Goal: Information Seeking & Learning: Understand process/instructions

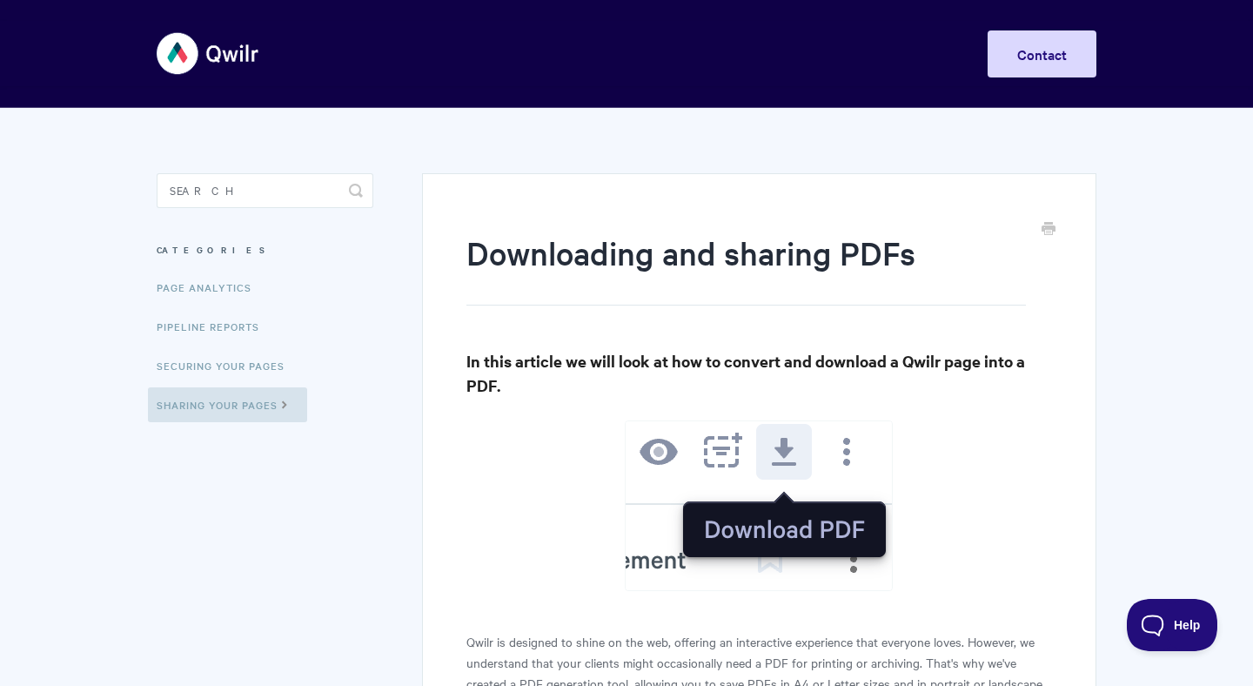
click at [180, 61] on img at bounding box center [209, 53] width 104 height 65
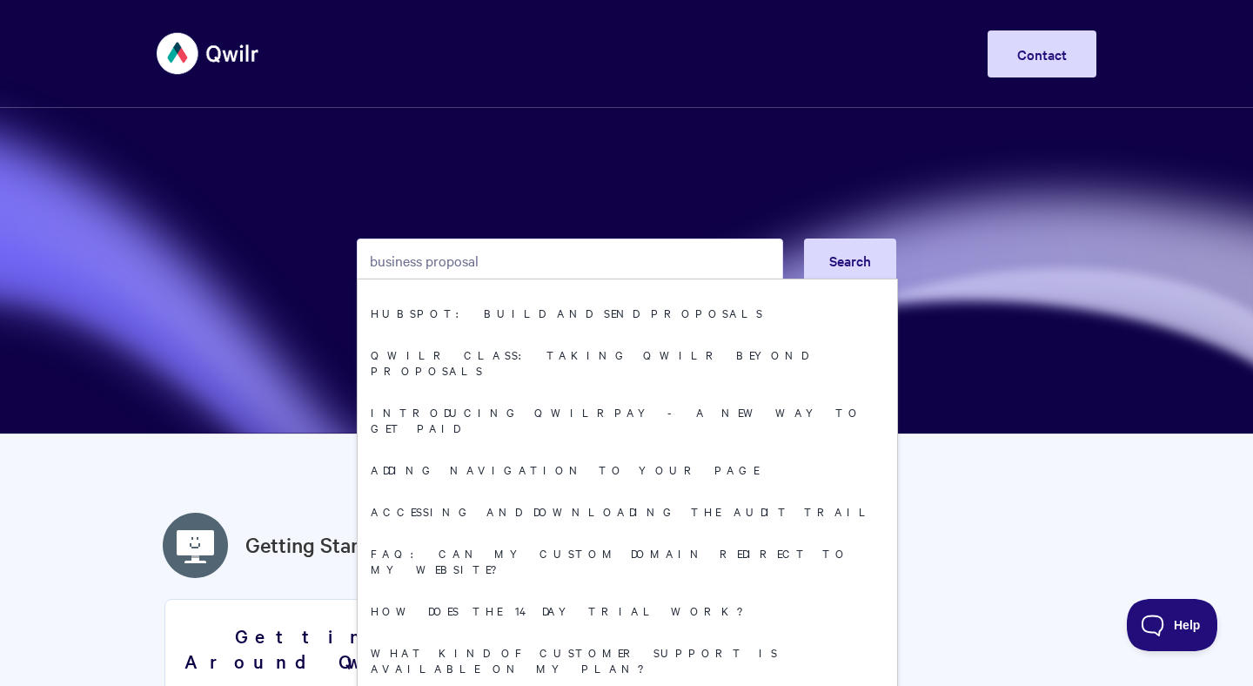
scroll to position [203, 0]
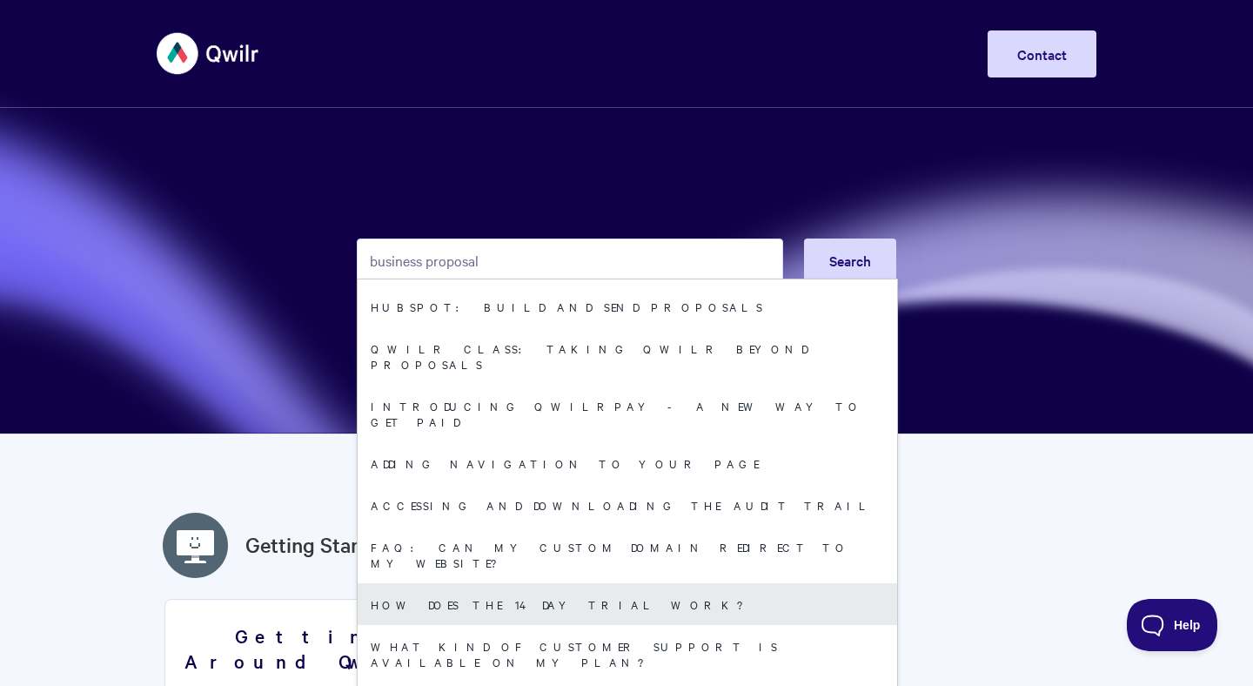
type input "business proposal"
click at [543, 583] on link "How does the 14 day trial work?" at bounding box center [628, 604] width 540 height 42
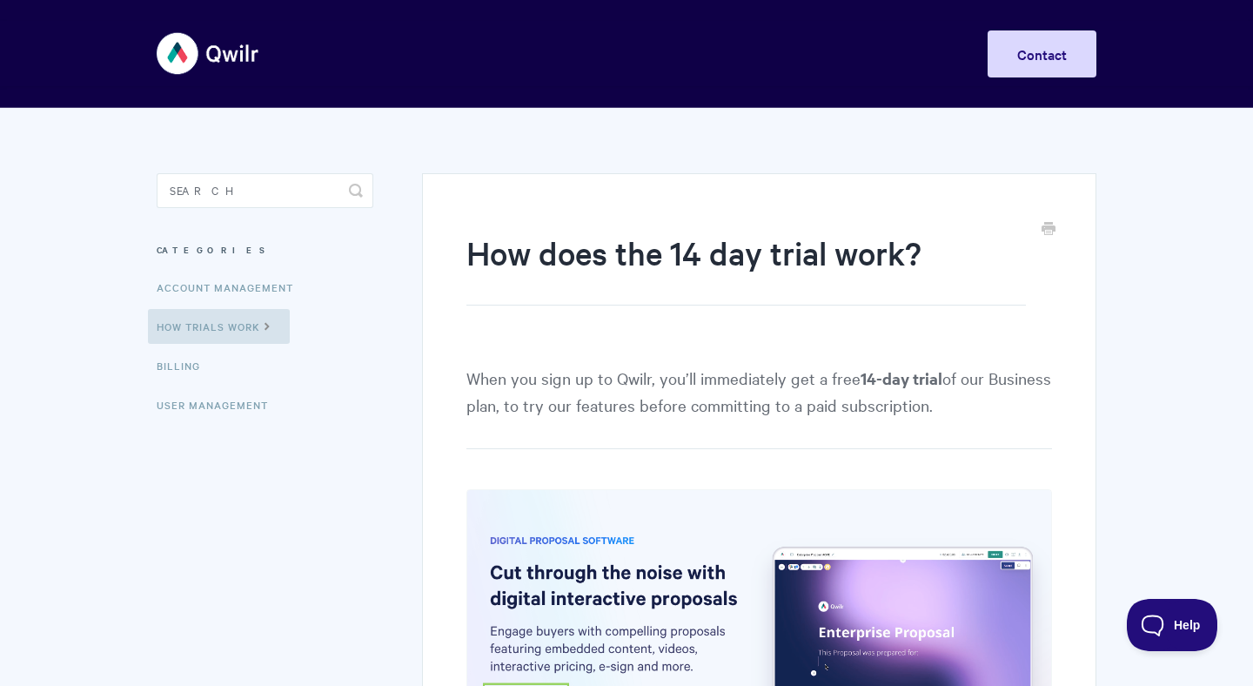
click at [180, 53] on img at bounding box center [209, 53] width 104 height 65
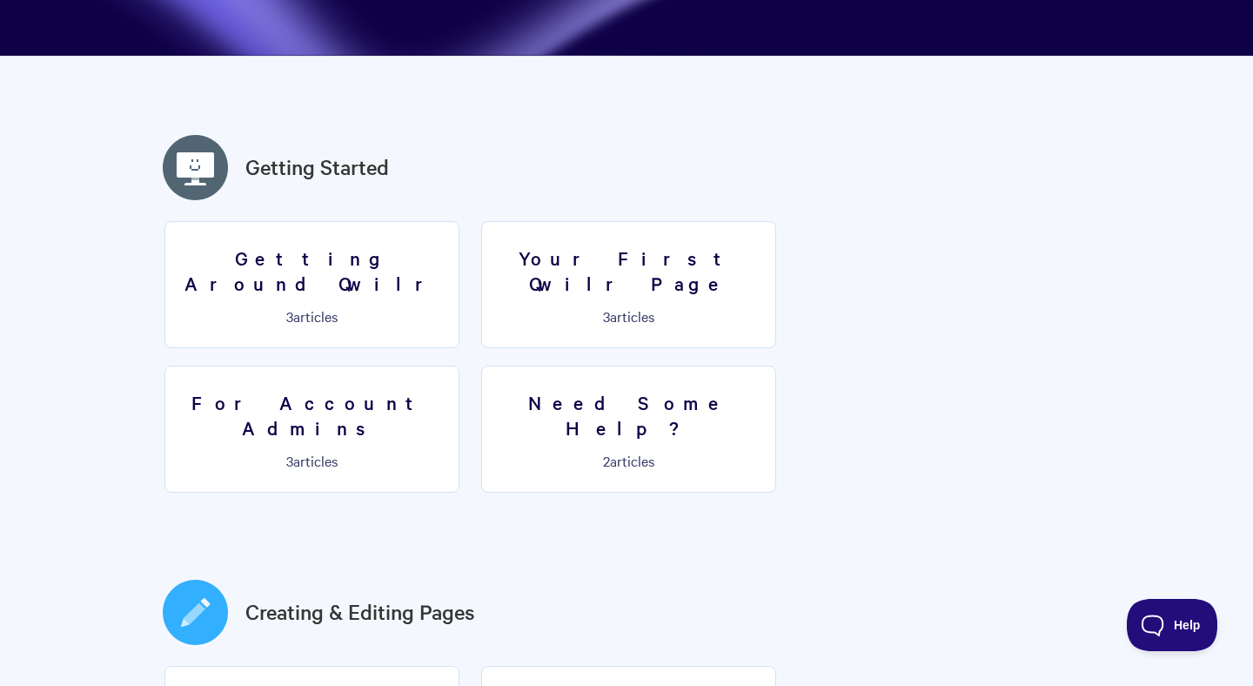
scroll to position [381, 0]
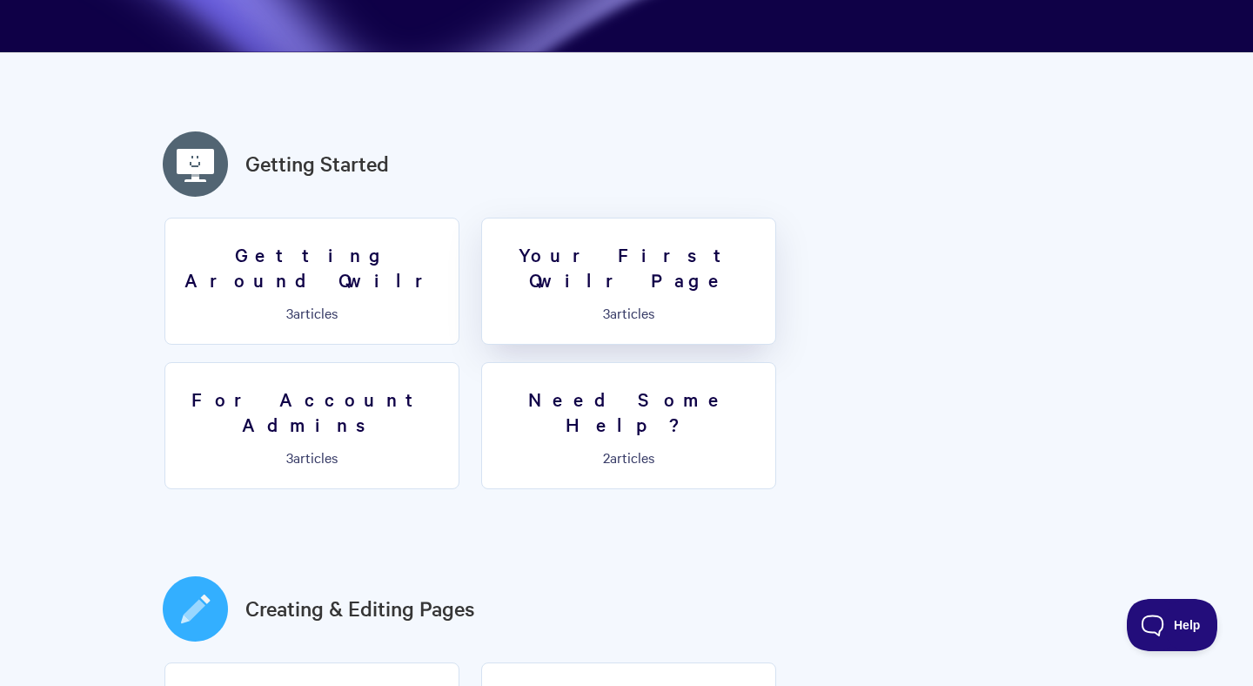
click at [616, 305] on p "3 articles" at bounding box center [629, 313] width 272 height 16
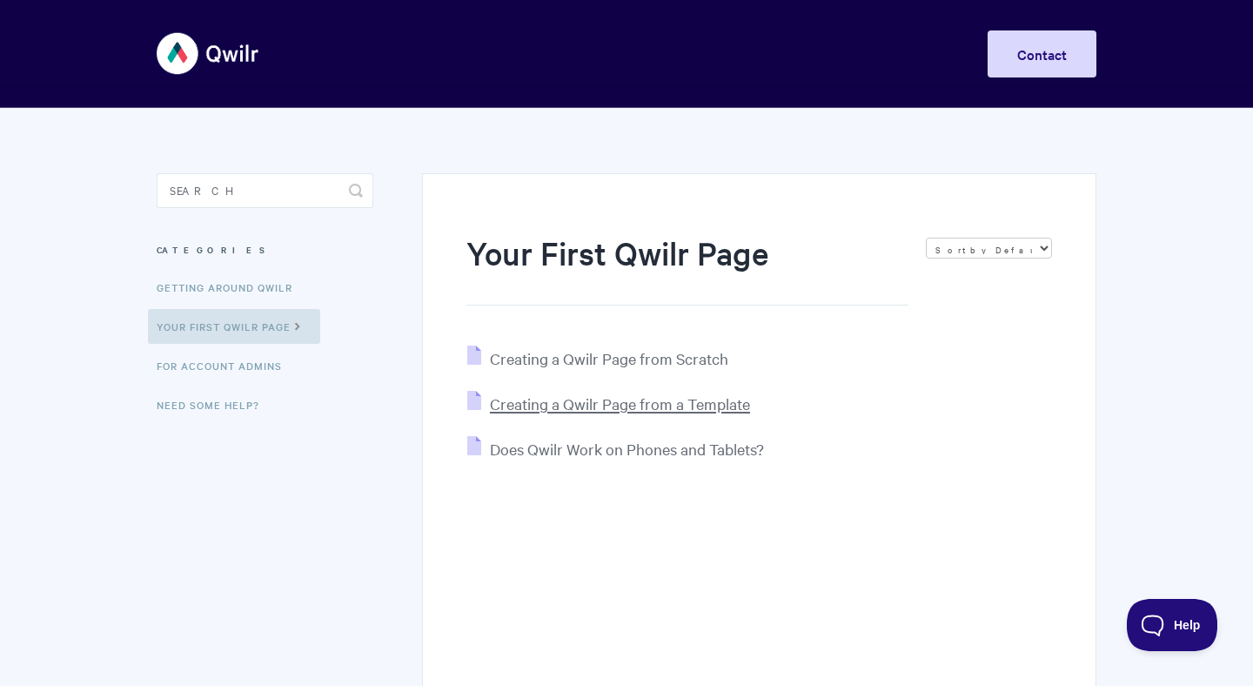
click at [665, 407] on span "Creating a Qwilr Page from a Template" at bounding box center [620, 403] width 260 height 20
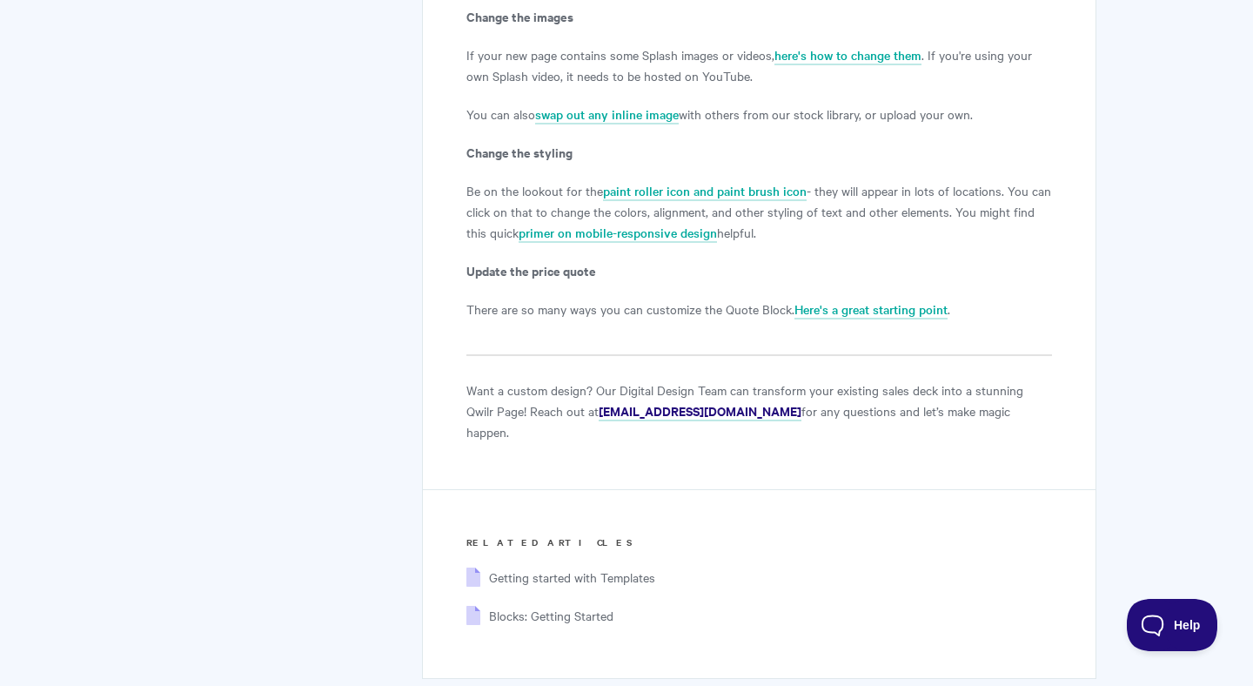
scroll to position [3167, 0]
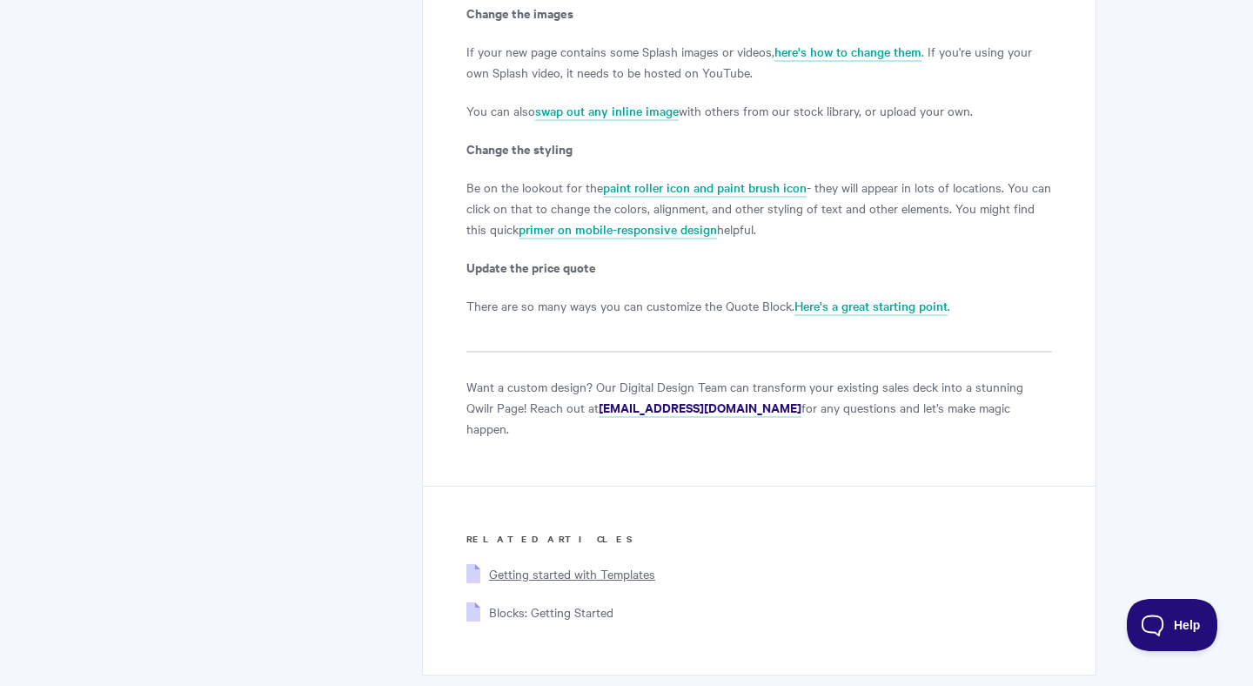
click at [602, 565] on span "Getting started with Templates" at bounding box center [572, 573] width 166 height 17
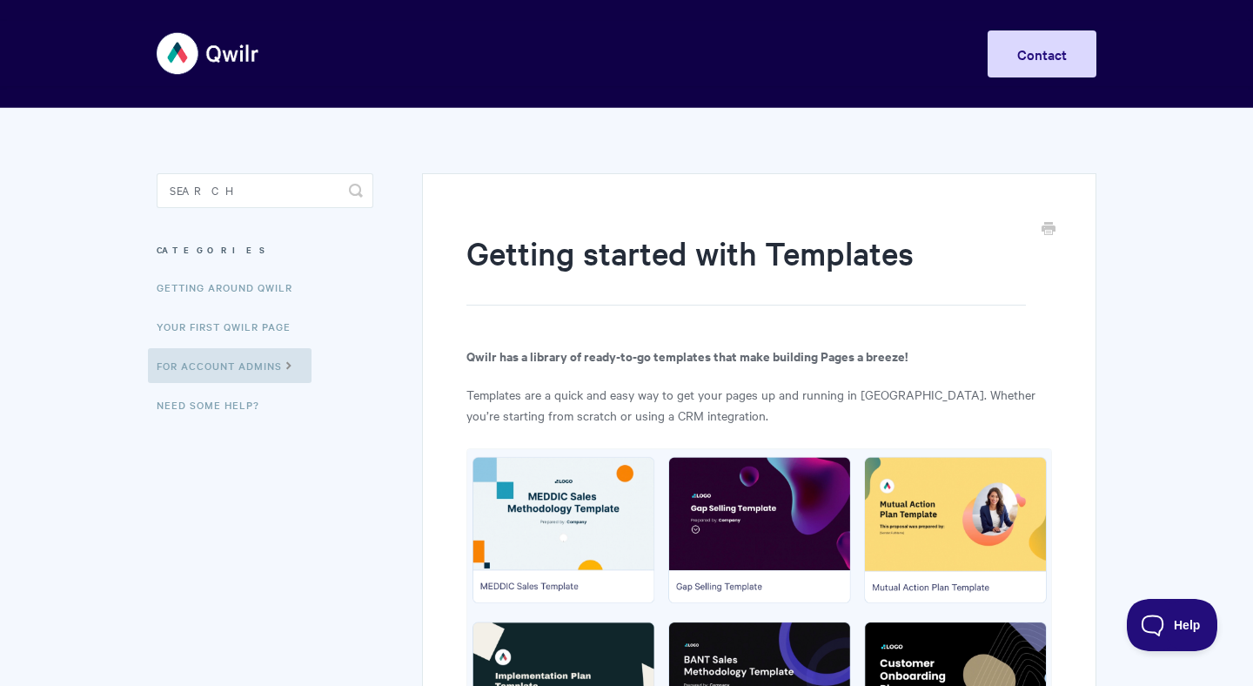
click at [186, 56] on img at bounding box center [209, 53] width 104 height 65
